Goal: Transaction & Acquisition: Book appointment/travel/reservation

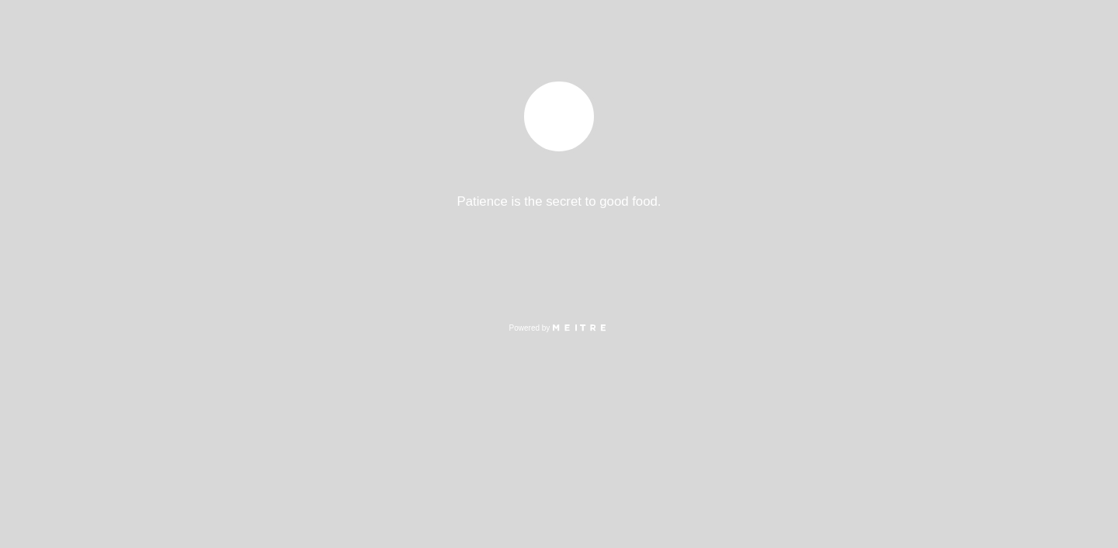
select select "es"
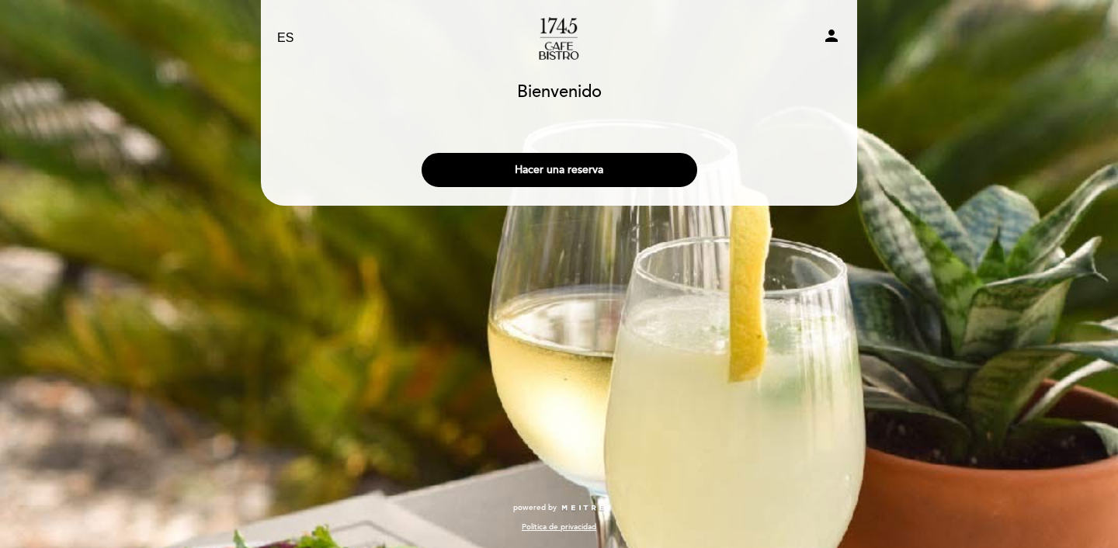
click at [561, 190] on div "Hacer una reserva" at bounding box center [559, 165] width 598 height 57
click at [568, 173] on button "Hacer una reserva" at bounding box center [560, 170] width 276 height 34
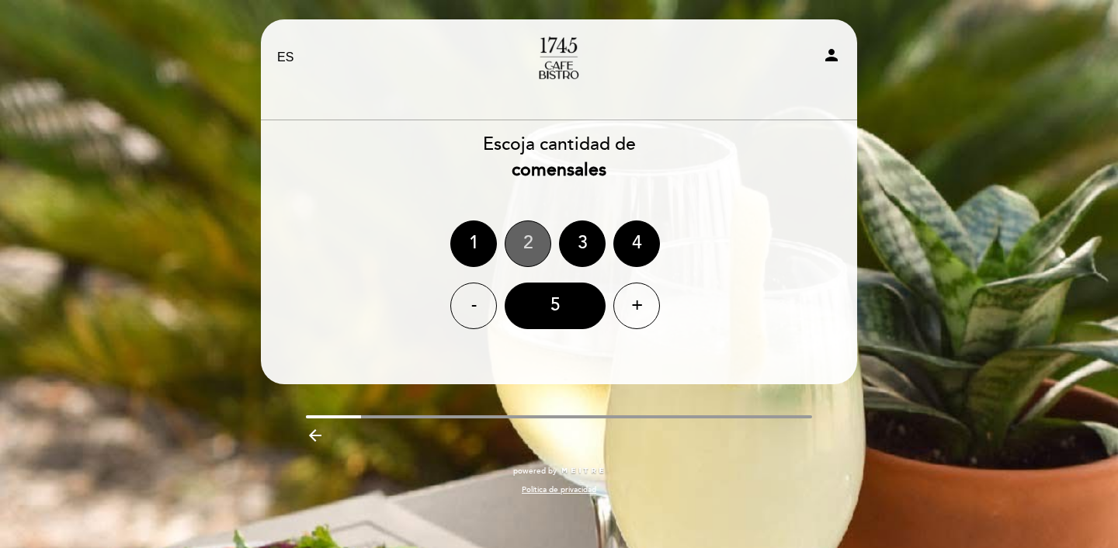
click at [539, 242] on div "2" at bounding box center [528, 244] width 47 height 47
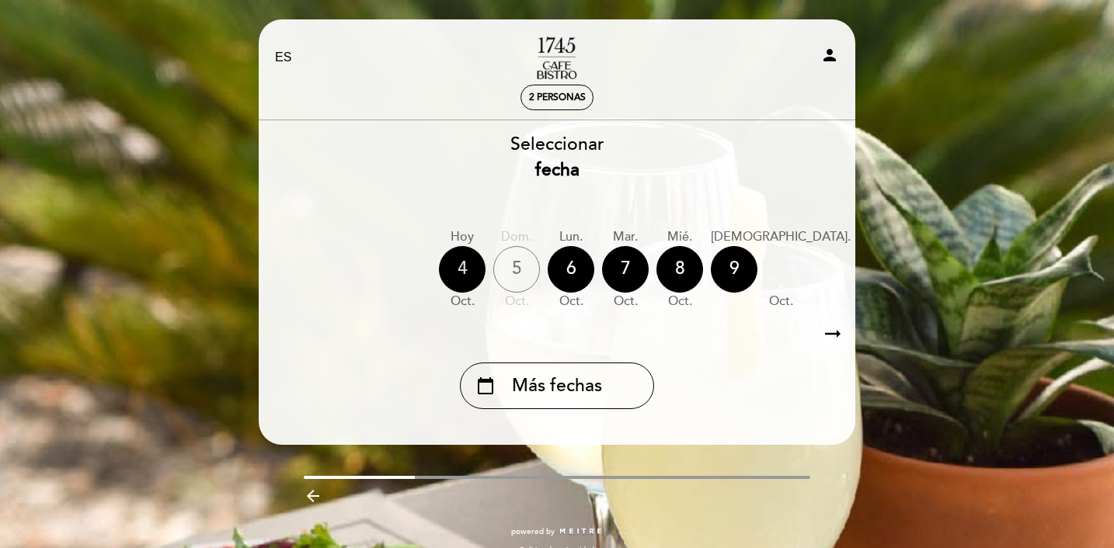
click at [451, 259] on div "4" at bounding box center [462, 269] width 47 height 47
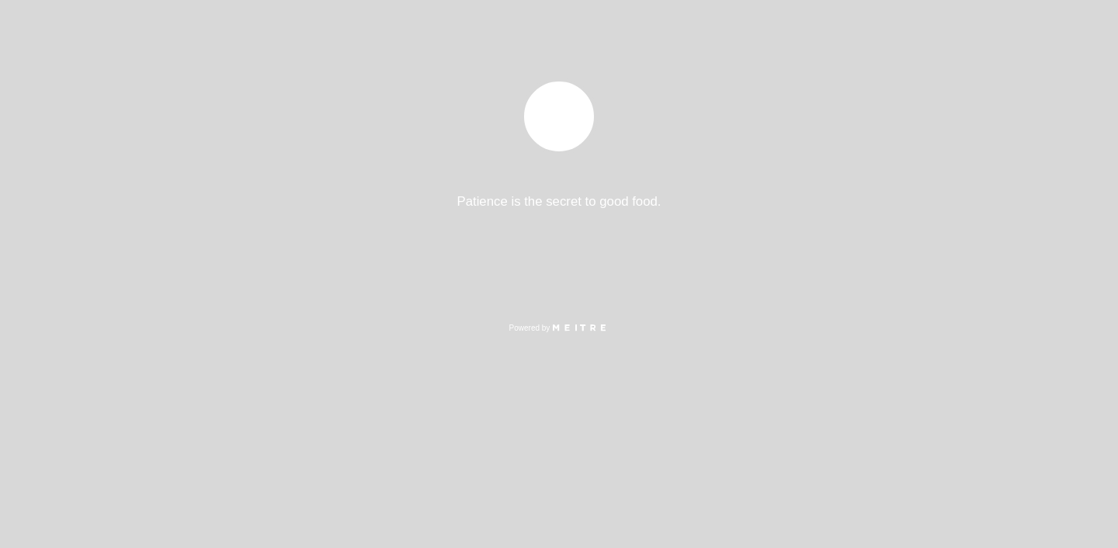
select select "es"
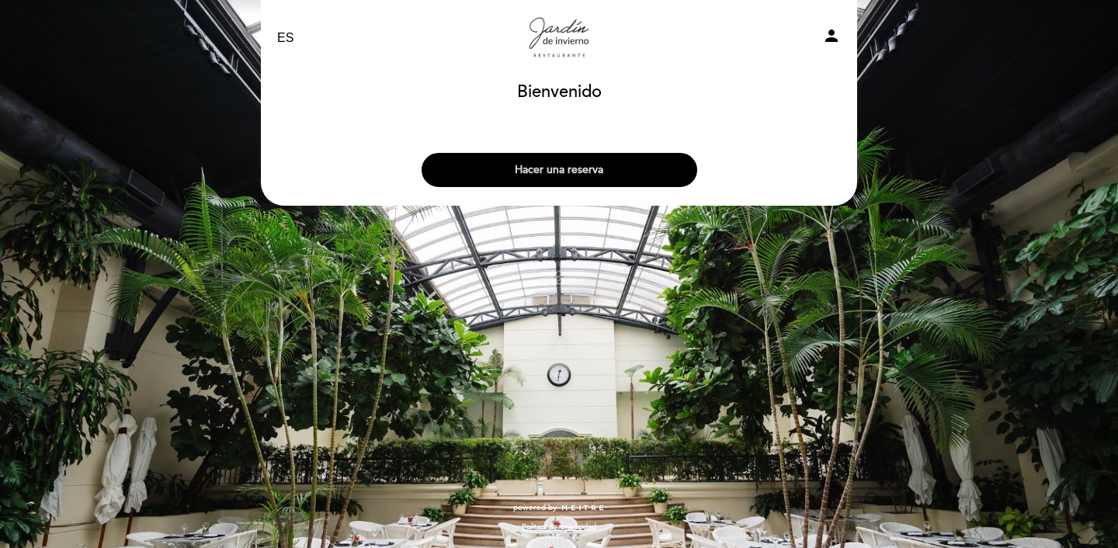
click at [578, 164] on button "Hacer una reserva" at bounding box center [560, 170] width 276 height 34
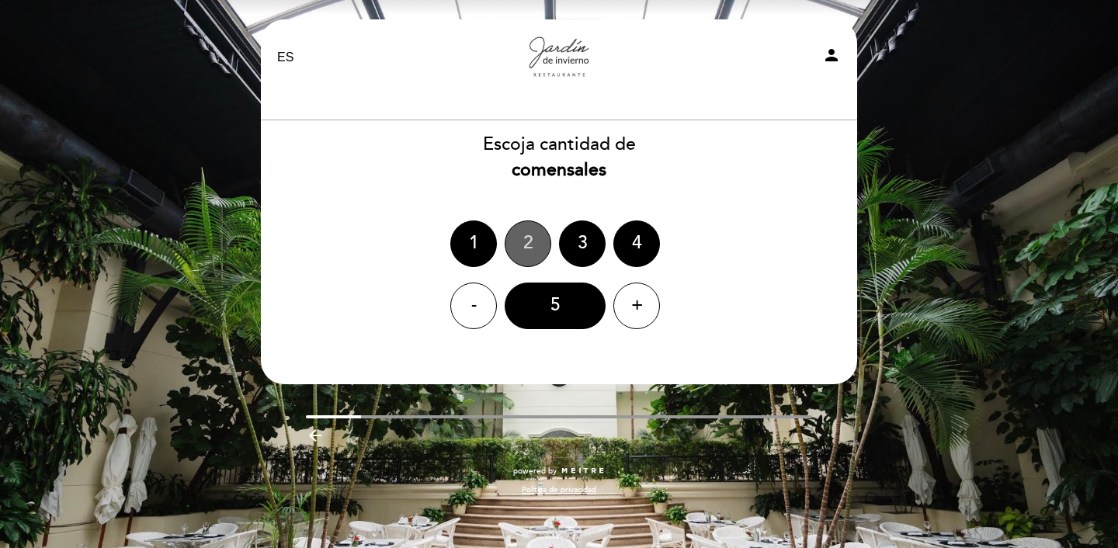
click at [536, 244] on div "2" at bounding box center [528, 244] width 47 height 47
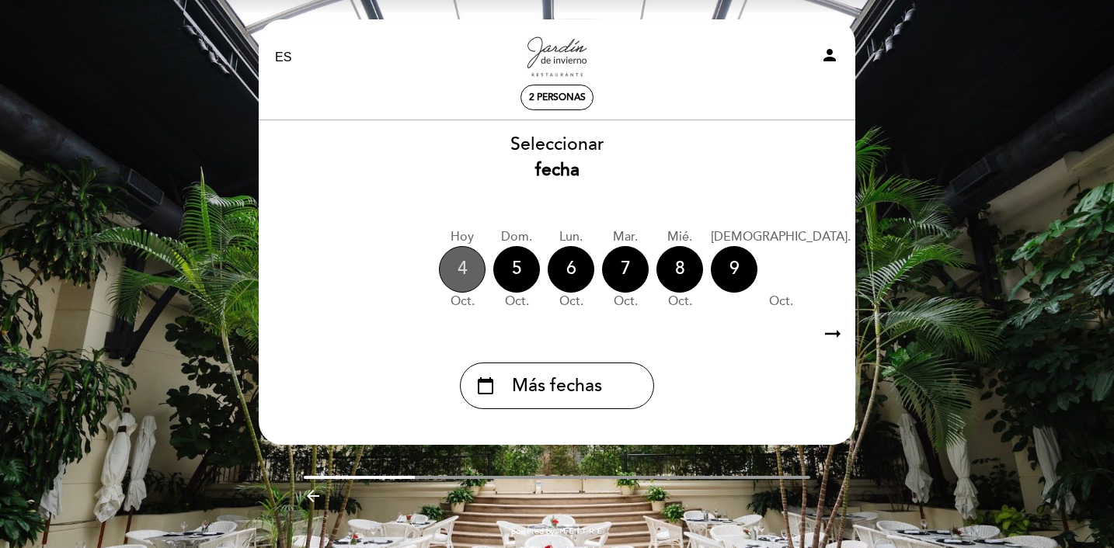
click at [457, 275] on div "4" at bounding box center [462, 269] width 47 height 47
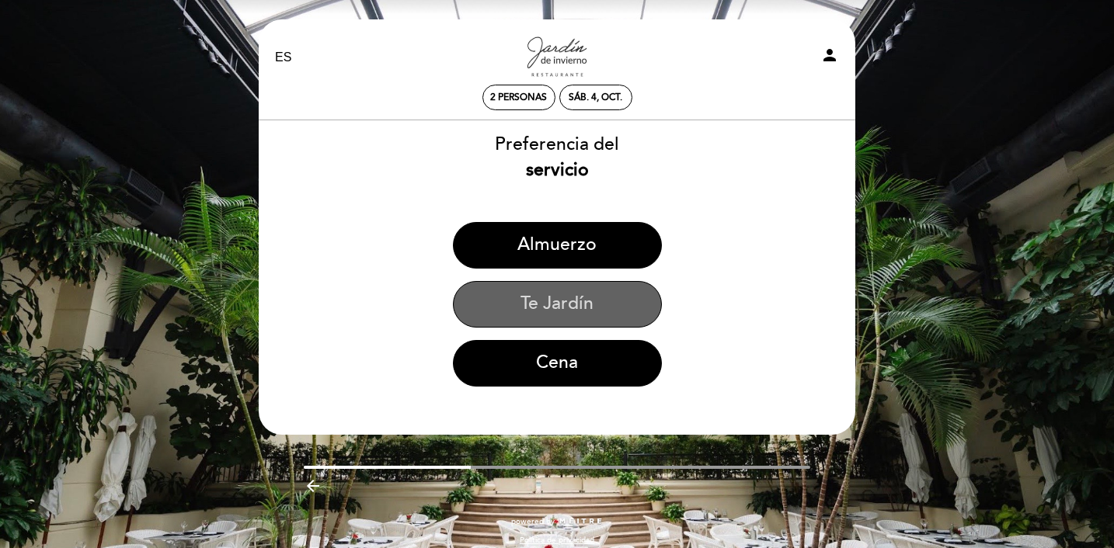
click at [516, 308] on button "Te Jardín" at bounding box center [557, 304] width 209 height 47
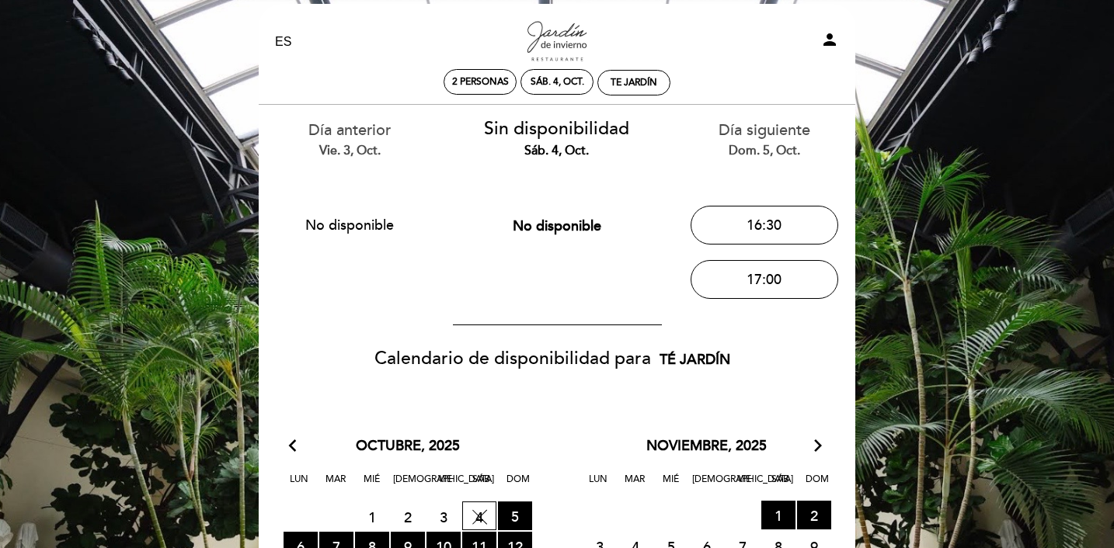
scroll to position [24, 0]
